Goal: Task Accomplishment & Management: Use online tool/utility

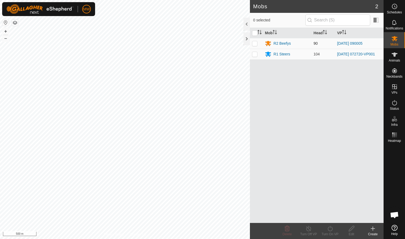
click at [214, 45] on p-checkbox at bounding box center [254, 43] width 5 height 4
checkbox input "true"
click at [214, 147] on icon at bounding box center [330, 228] width 5 height 5
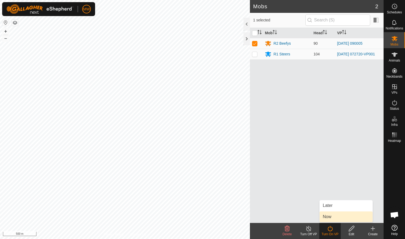
click at [214, 147] on link "Now" at bounding box center [346, 217] width 53 height 11
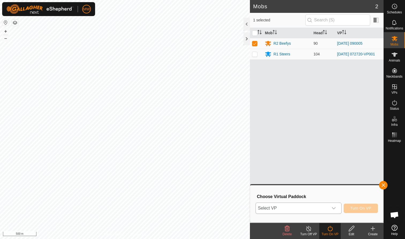
click at [214, 147] on icon "dropdown trigger" at bounding box center [334, 208] width 4 height 2
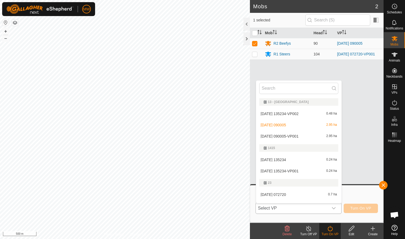
click at [214, 136] on li "[DATE] 090005-VP001 2.95 ha" at bounding box center [298, 136] width 85 height 11
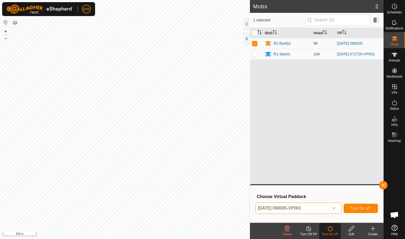
click at [214, 147] on span "Turn On VP" at bounding box center [360, 208] width 21 height 4
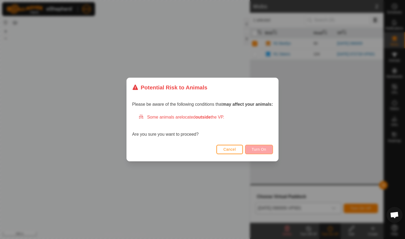
click at [214, 147] on span "Turn On" at bounding box center [259, 149] width 14 height 4
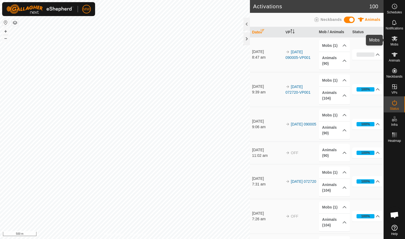
click at [395, 41] on icon at bounding box center [394, 38] width 6 height 6
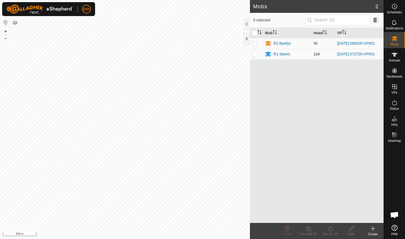
click at [254, 55] on p-checkbox at bounding box center [254, 54] width 5 height 4
checkbox input "true"
click at [330, 230] on icon at bounding box center [330, 229] width 7 height 6
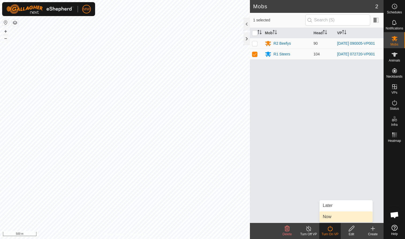
click at [328, 216] on link "Now" at bounding box center [346, 217] width 53 height 11
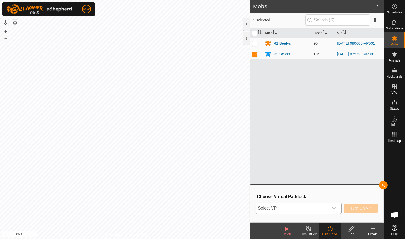
click at [335, 208] on icon "dropdown trigger" at bounding box center [334, 208] width 4 height 2
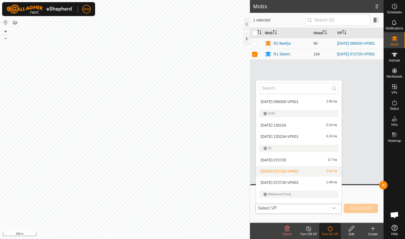
scroll to position [35, 0]
click at [305, 184] on li "[DATE] 072720-VP002 1.49 ha" at bounding box center [298, 182] width 85 height 11
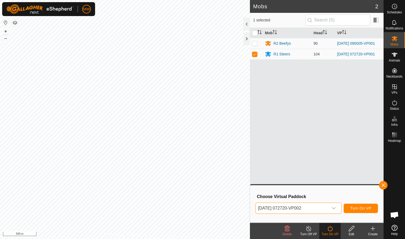
click at [360, 210] on span "Turn On VP" at bounding box center [360, 208] width 21 height 4
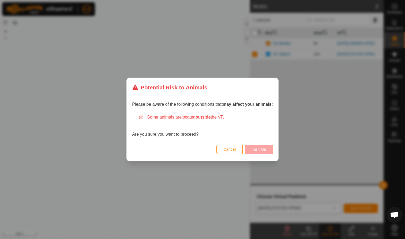
click at [253, 148] on span "Turn On" at bounding box center [259, 149] width 14 height 4
